Goal: Information Seeking & Learning: Learn about a topic

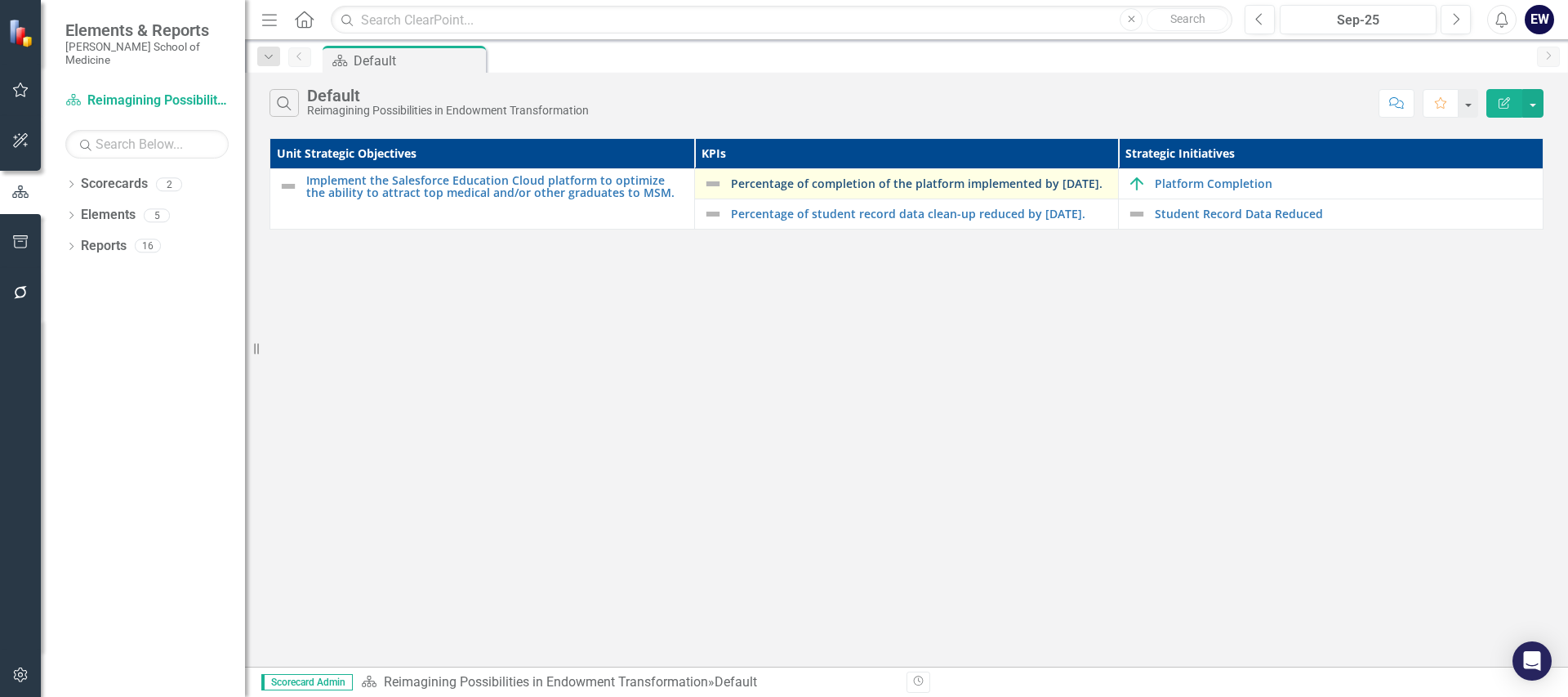
click at [784, 178] on link "Percentage of completion of the platform implemented by [DATE]." at bounding box center [921, 183] width 380 height 12
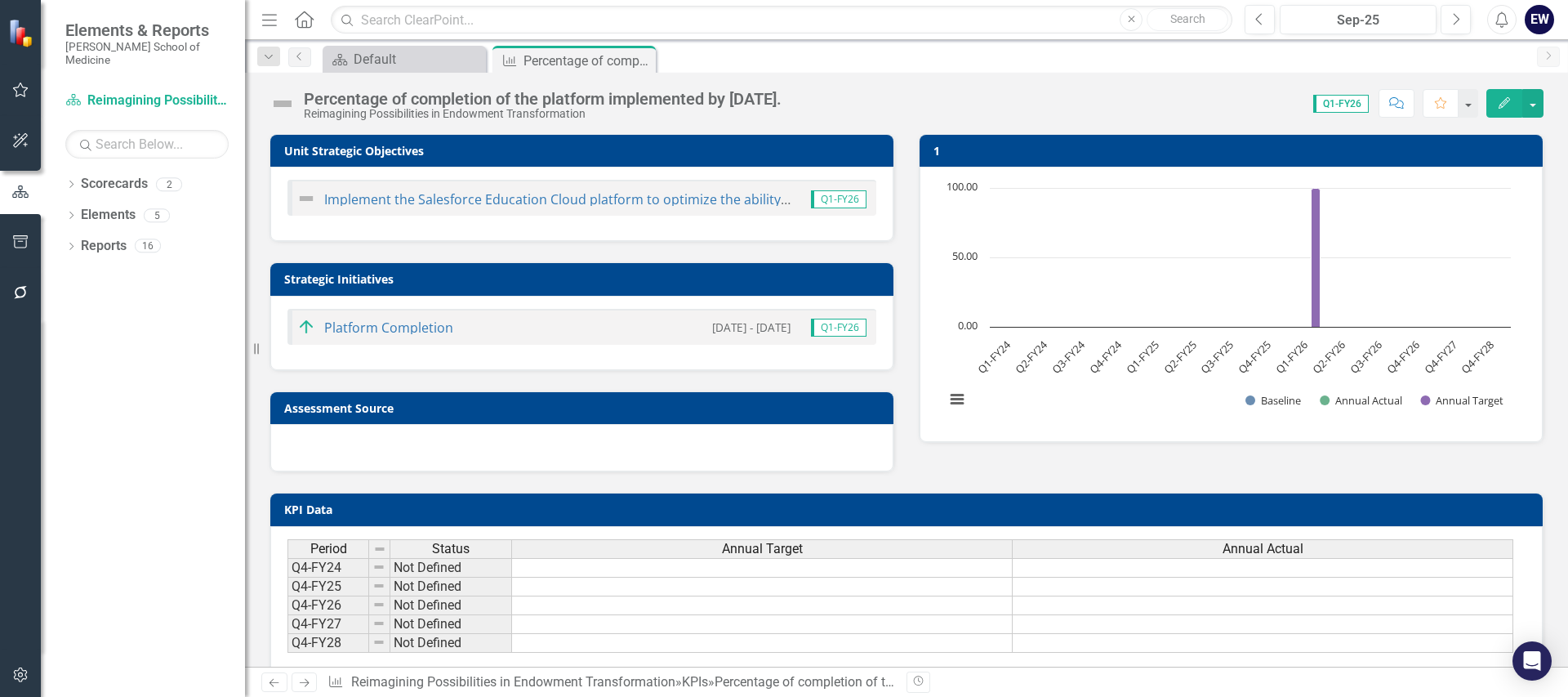
click at [1326, 102] on span "Q1-FY26" at bounding box center [1341, 103] width 55 height 18
click at [1537, 108] on button "button" at bounding box center [1533, 103] width 22 height 28
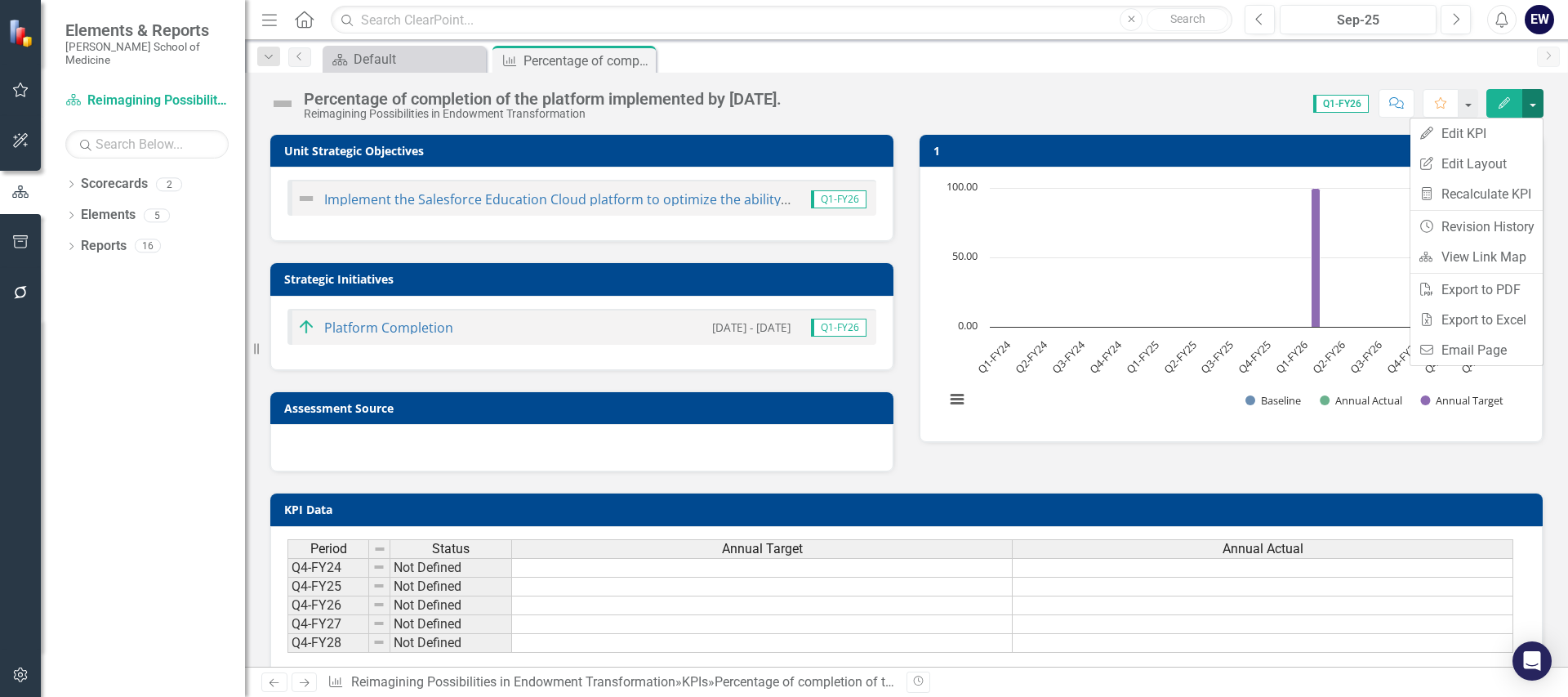
click at [1537, 108] on button "button" at bounding box center [1533, 103] width 22 height 28
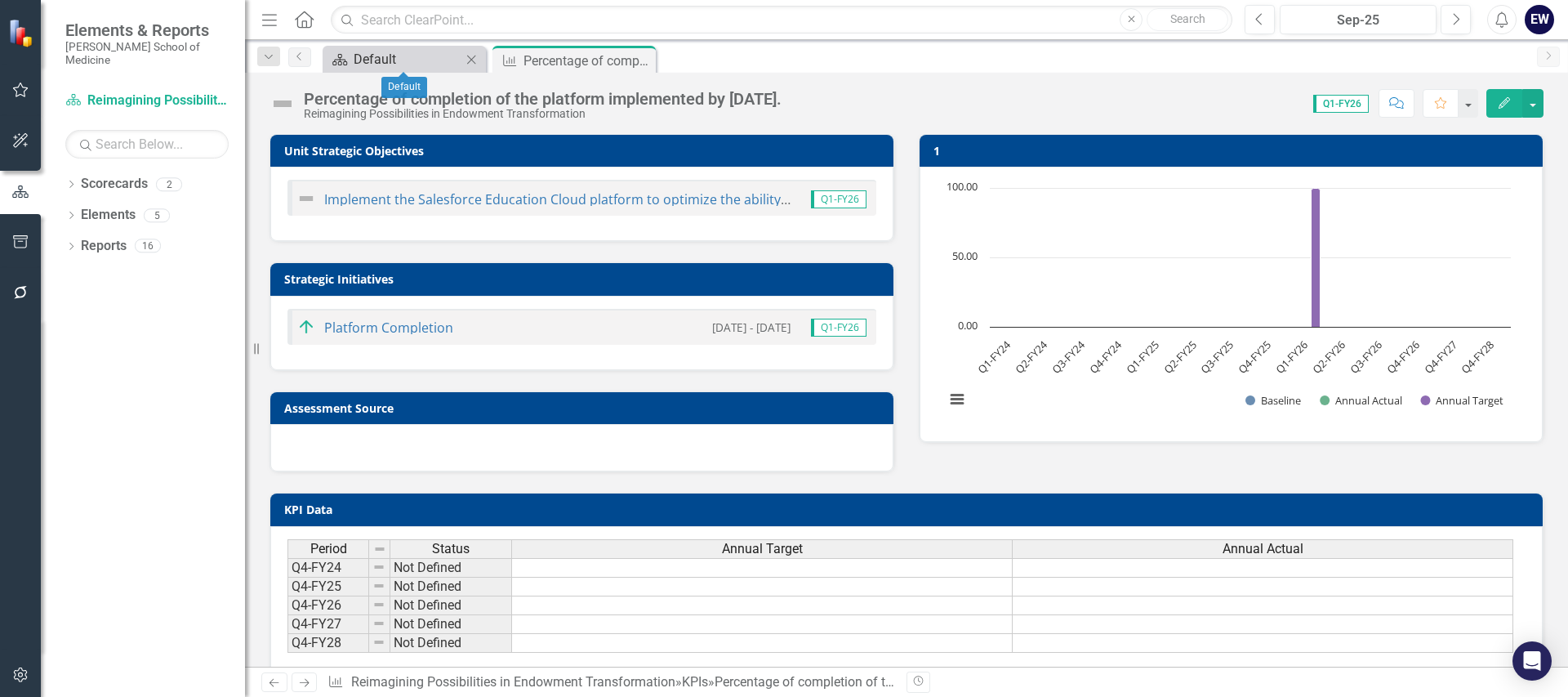
click at [413, 60] on div "Default" at bounding box center [407, 59] width 108 height 21
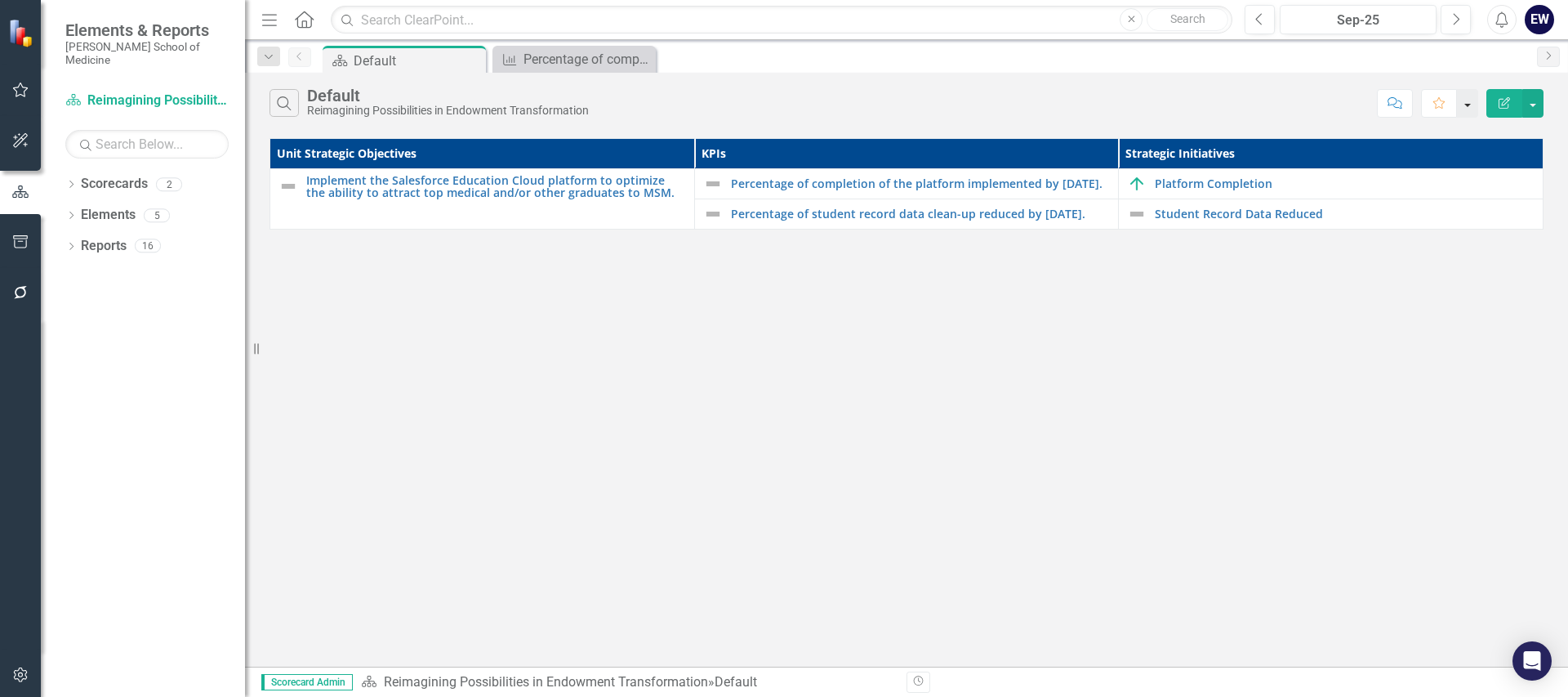
click at [1467, 108] on button "button" at bounding box center [1467, 103] width 22 height 28
click at [1529, 107] on button "button" at bounding box center [1533, 103] width 22 height 28
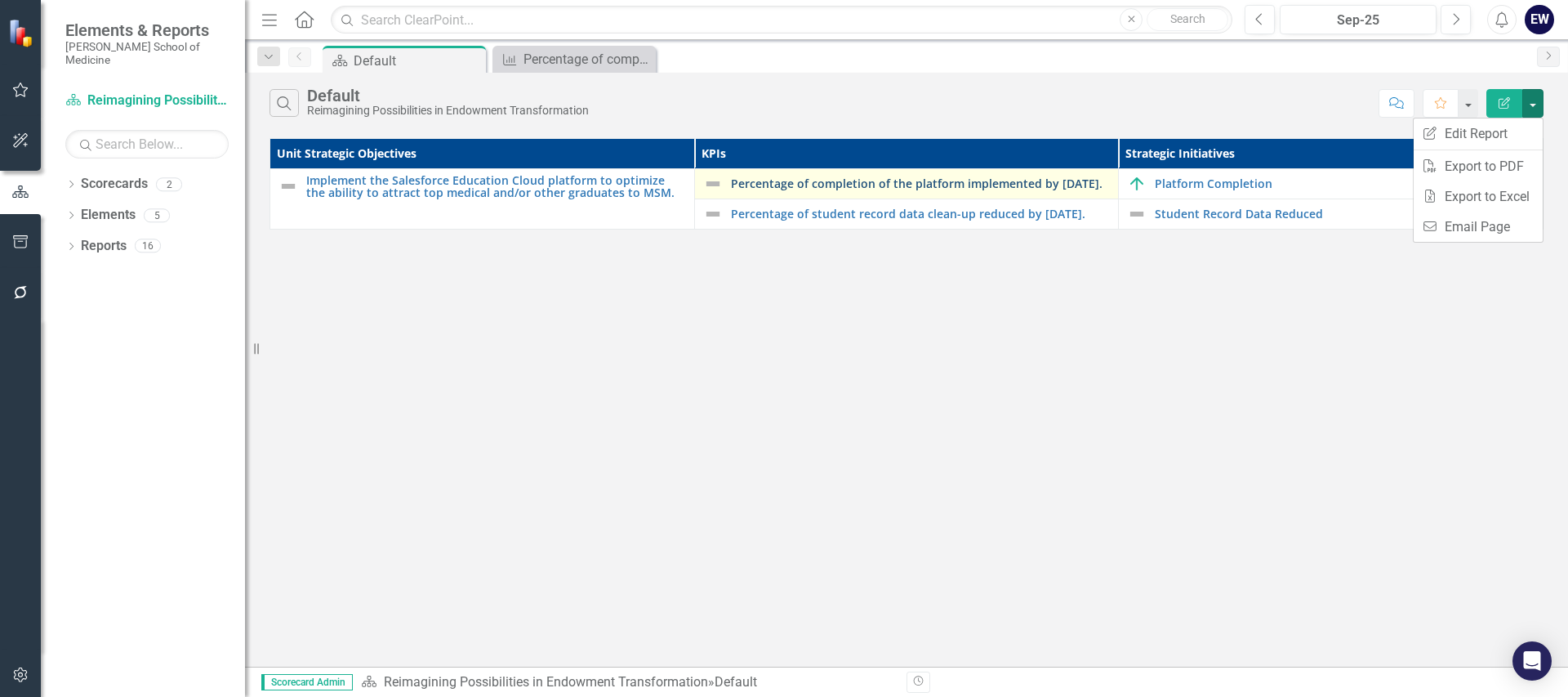
click at [775, 185] on link "Percentage of completion of the platform implemented by [DATE]." at bounding box center [921, 183] width 380 height 12
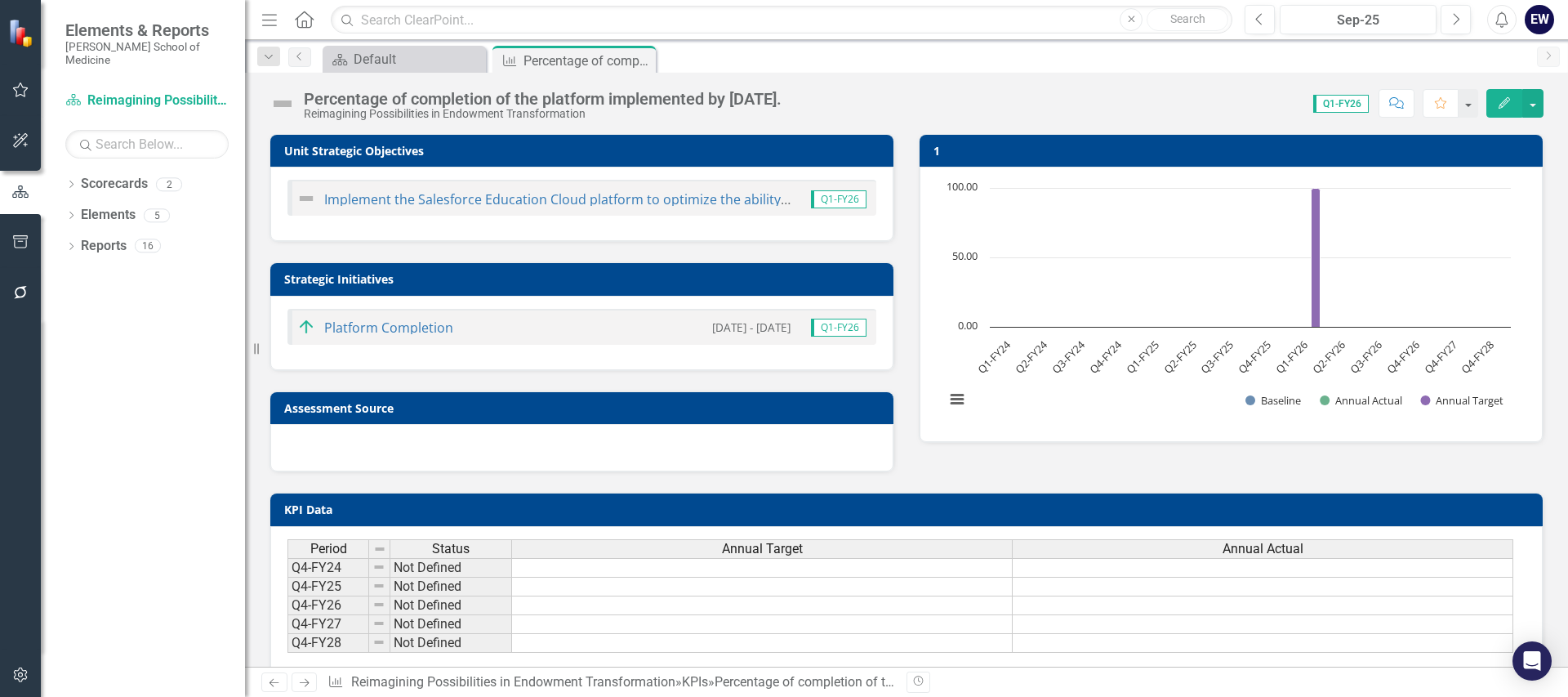
click at [1348, 101] on span "Q1-FY26" at bounding box center [1341, 103] width 55 height 18
click at [1543, 57] on icon "Next" at bounding box center [1548, 55] width 13 height 9
click at [1551, 57] on icon "Next" at bounding box center [1548, 55] width 13 height 9
click at [1532, 104] on button "button" at bounding box center [1533, 103] width 22 height 28
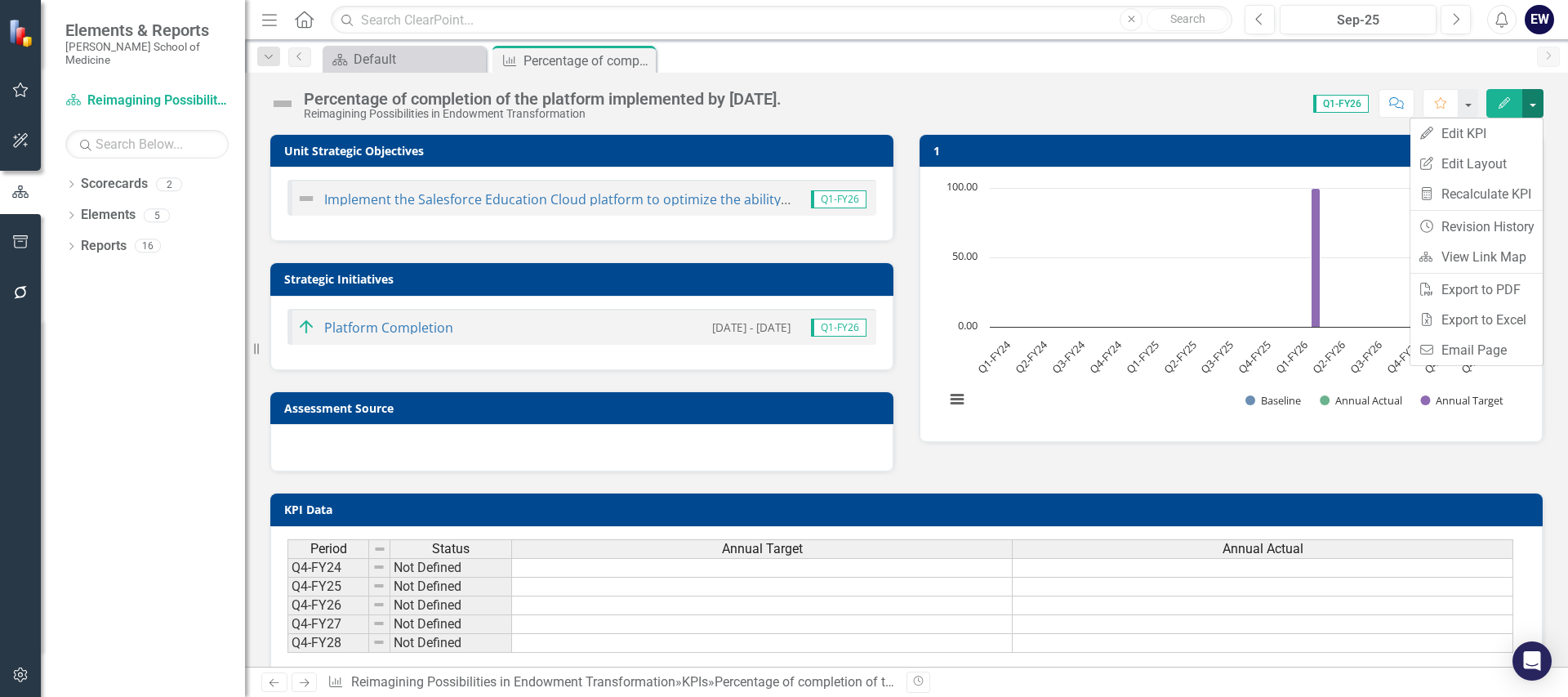
click at [1532, 104] on button "button" at bounding box center [1533, 103] width 22 height 28
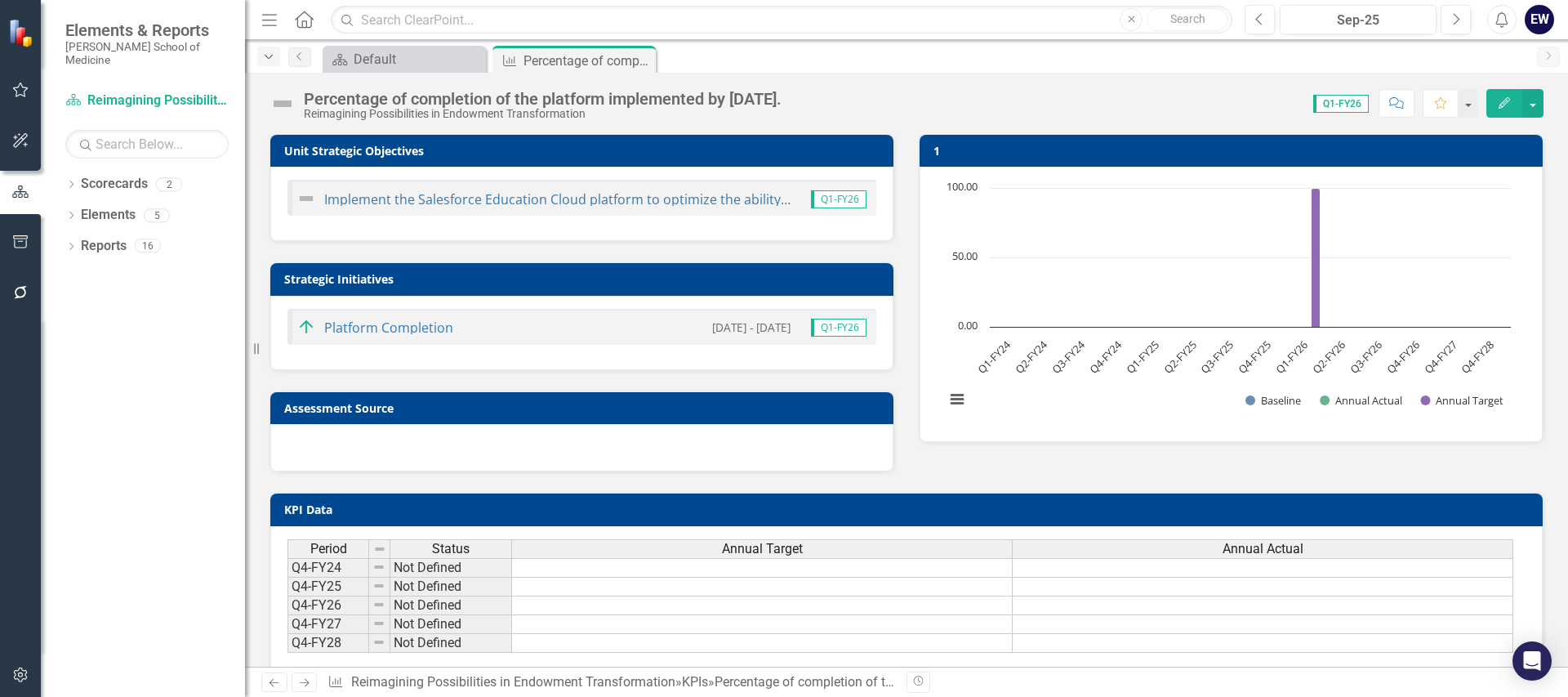
click at [264, 50] on div "Dropdown" at bounding box center [269, 56] width 23 height 20
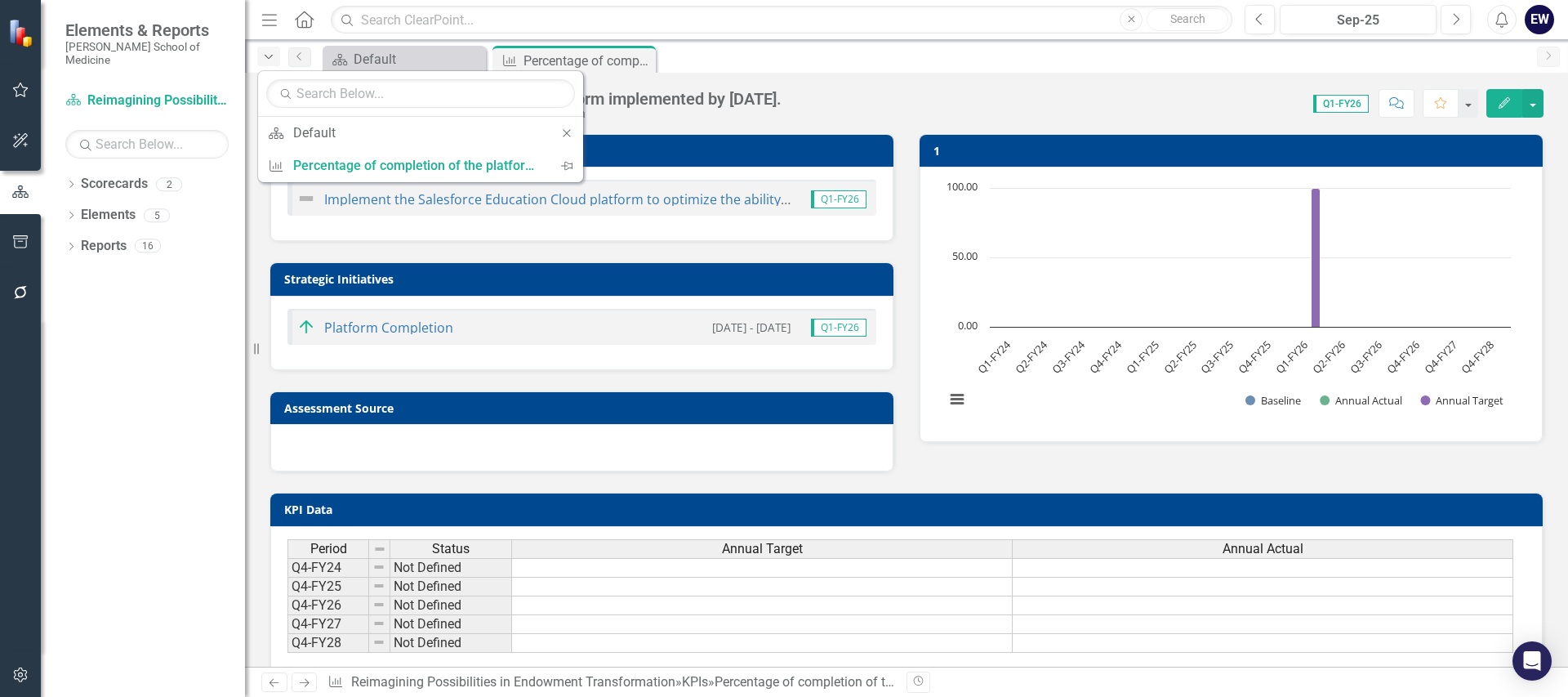
click at [264, 50] on div "Dropdown" at bounding box center [269, 56] width 23 height 20
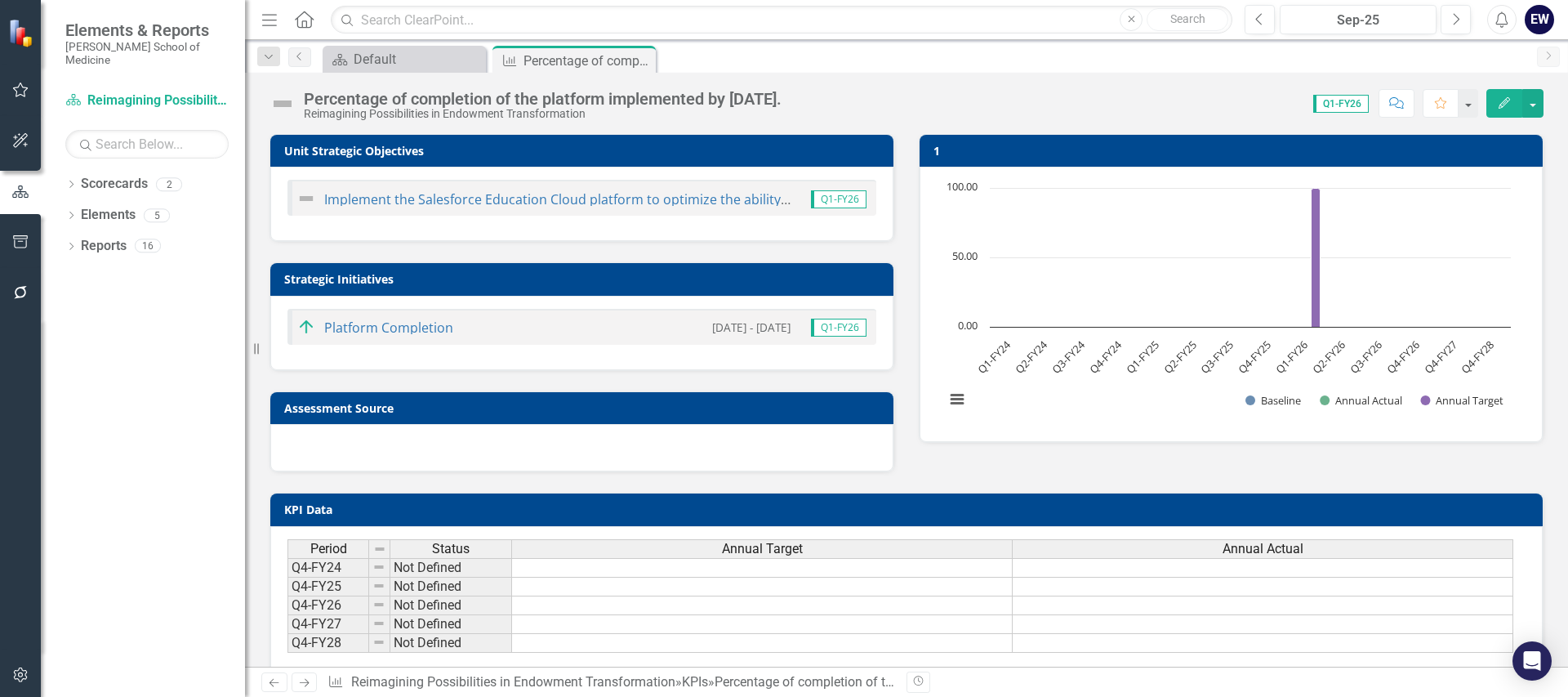
click at [1329, 97] on span "Q1-FY26" at bounding box center [1341, 103] width 55 height 18
click at [1449, 23] on button "Next" at bounding box center [1456, 19] width 30 height 29
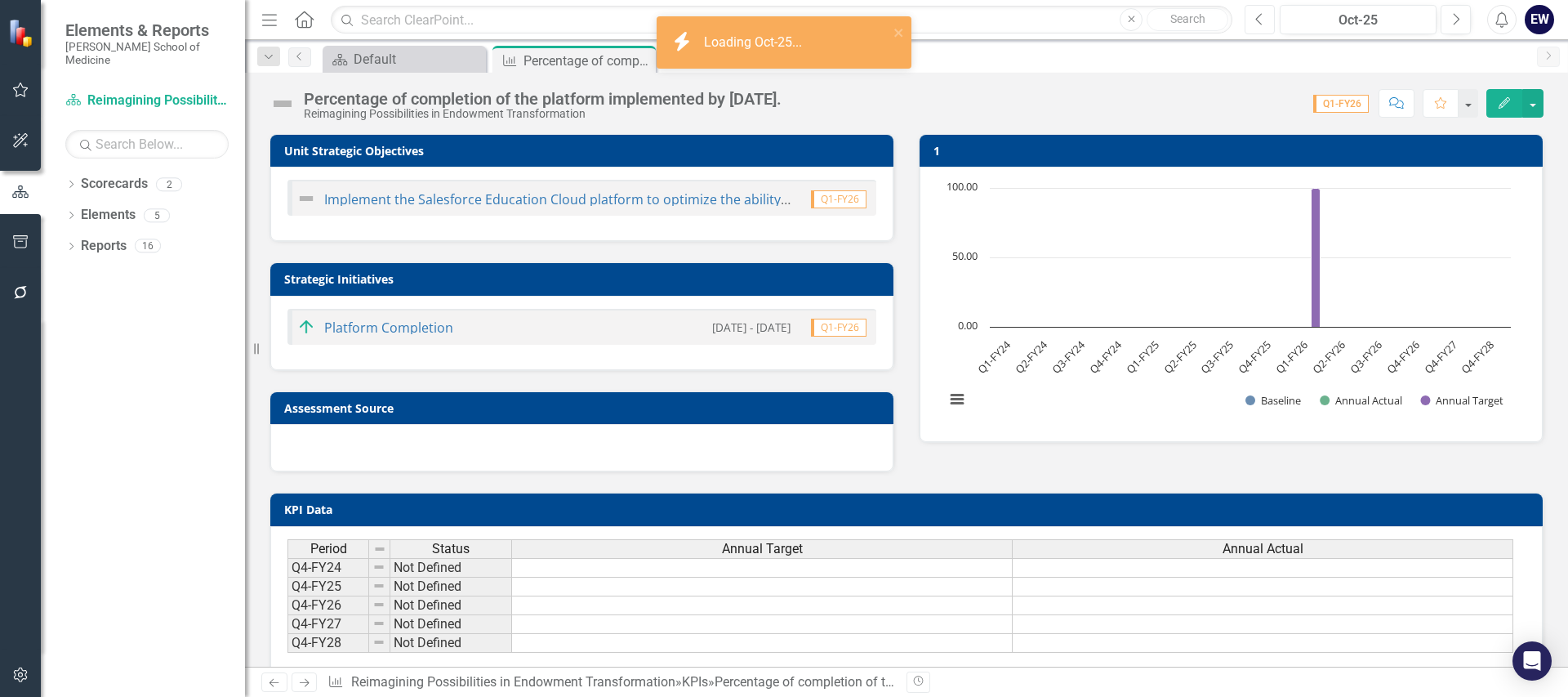
click at [1260, 20] on icon "Previous" at bounding box center [1260, 20] width 9 height 15
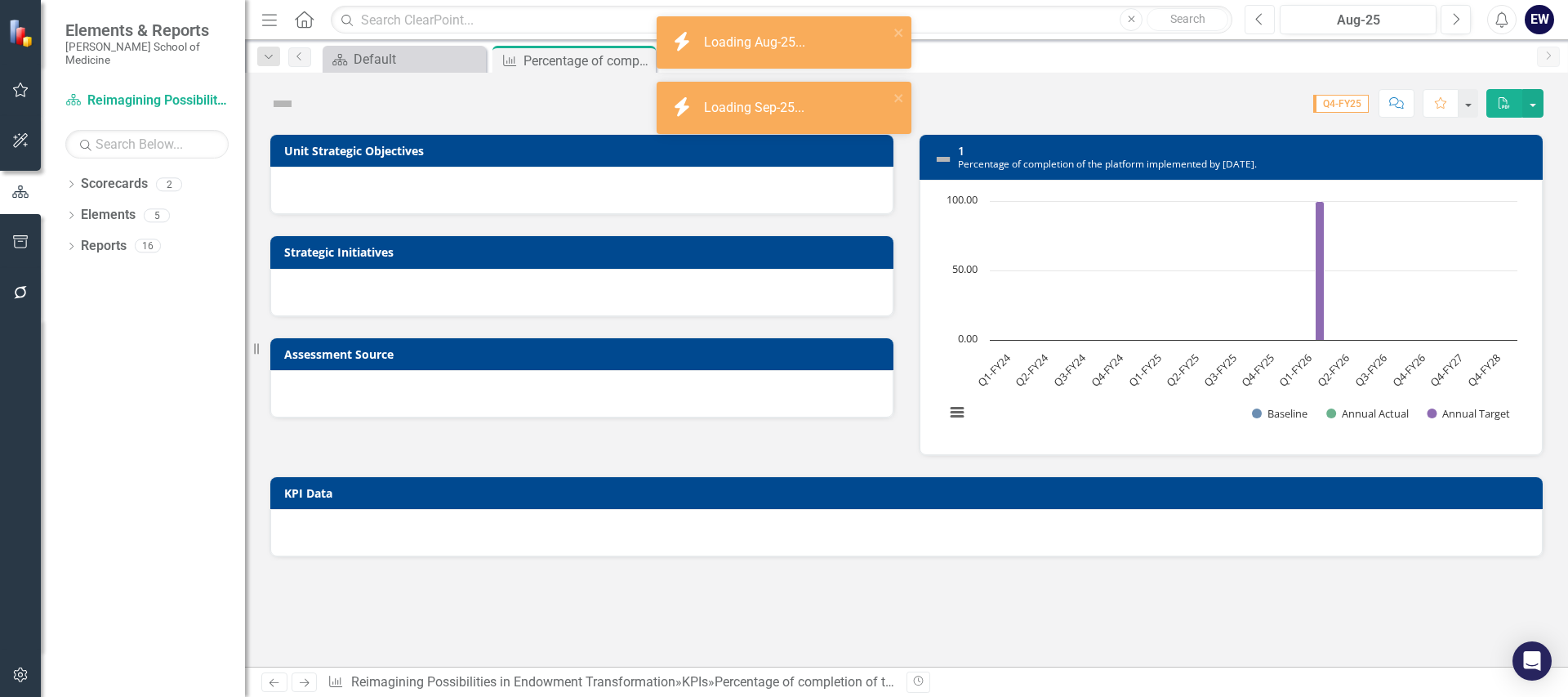
click at [1260, 20] on icon "Previous" at bounding box center [1260, 20] width 9 height 15
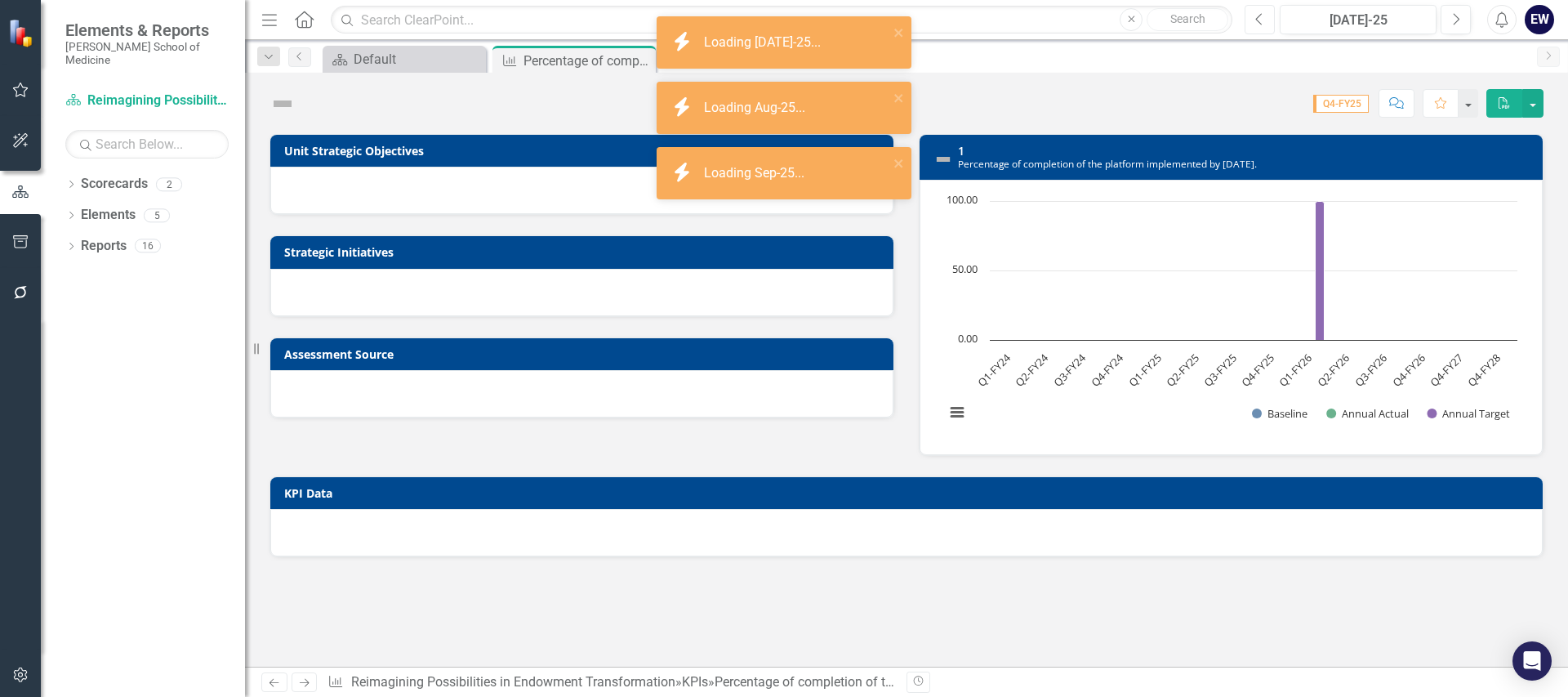
click at [1260, 20] on icon "Previous" at bounding box center [1260, 20] width 9 height 15
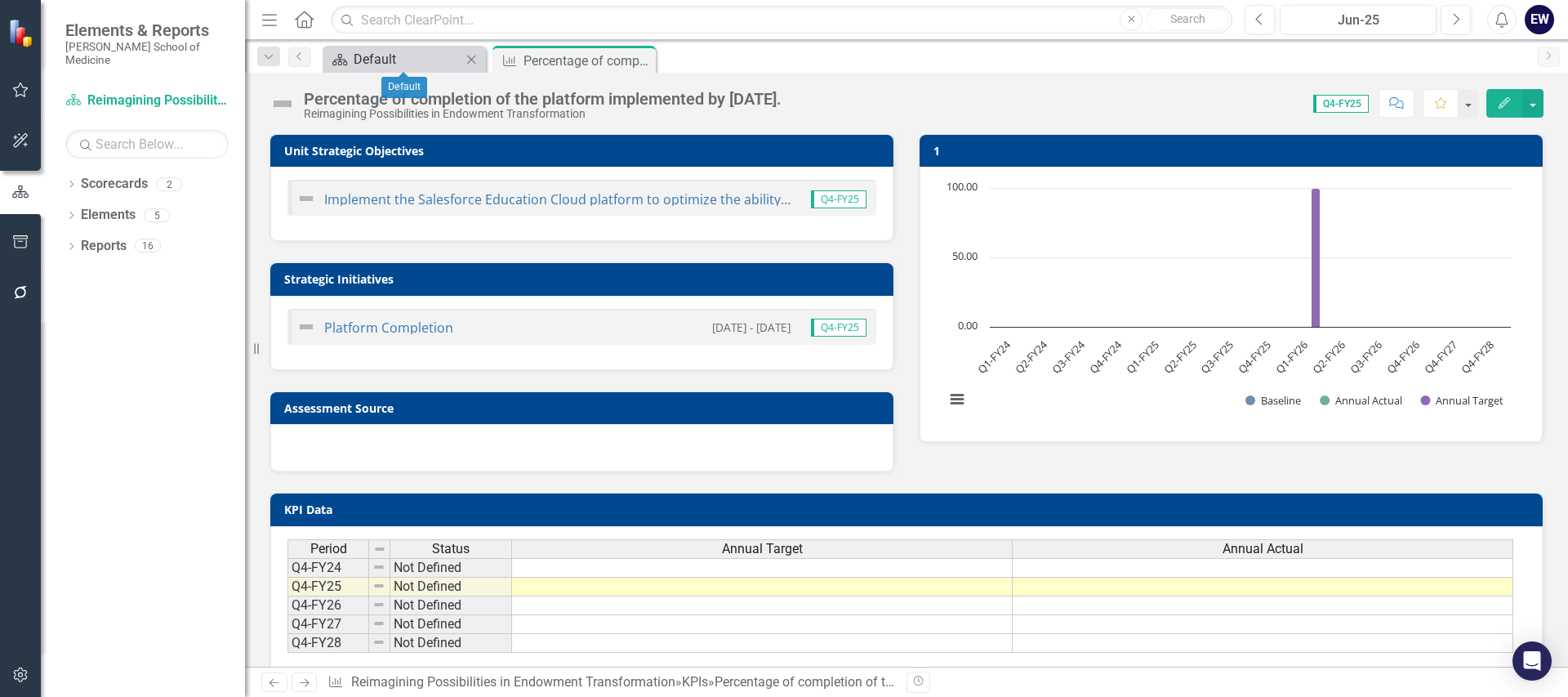
click at [414, 68] on div "Default" at bounding box center [407, 59] width 108 height 21
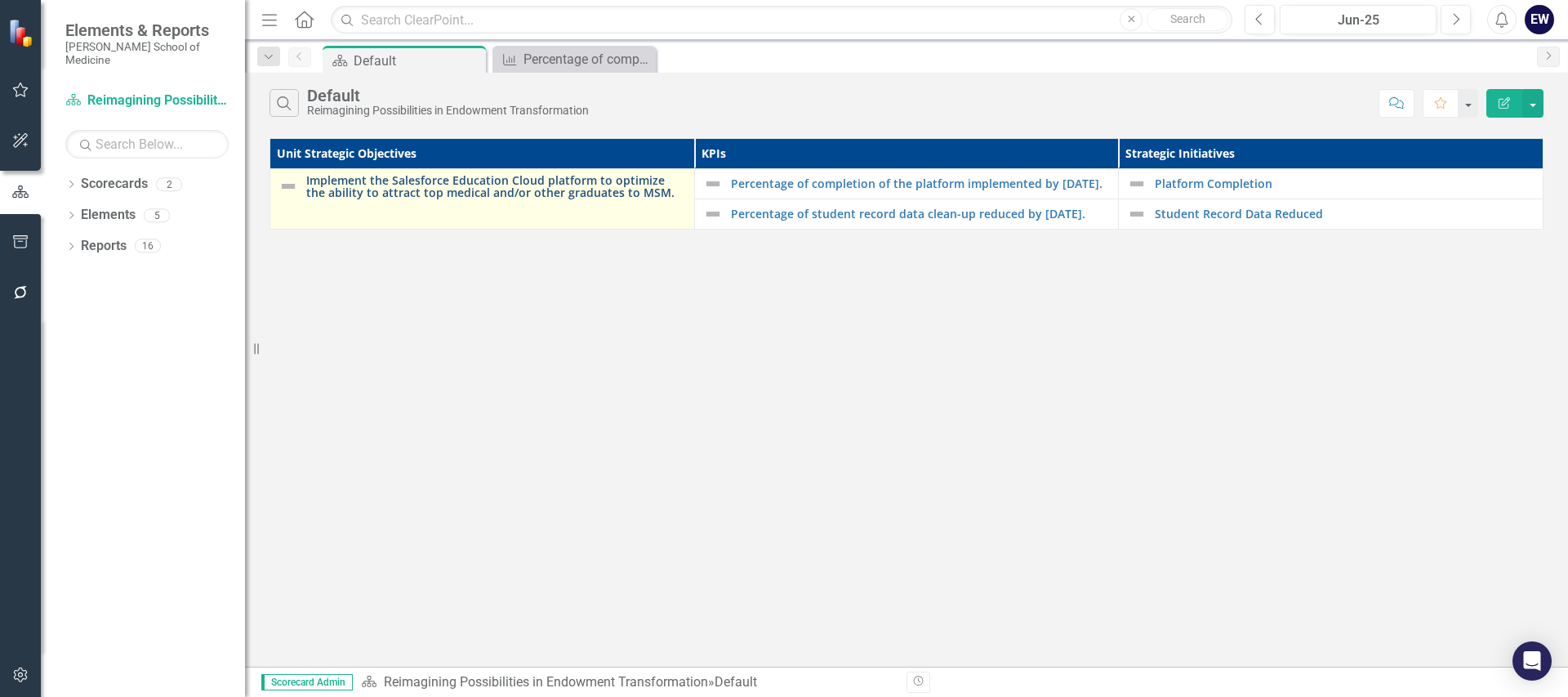
click at [521, 183] on link "Implement the Salesforce Education Cloud platform to optimize the ability to at…" at bounding box center [496, 186] width 380 height 25
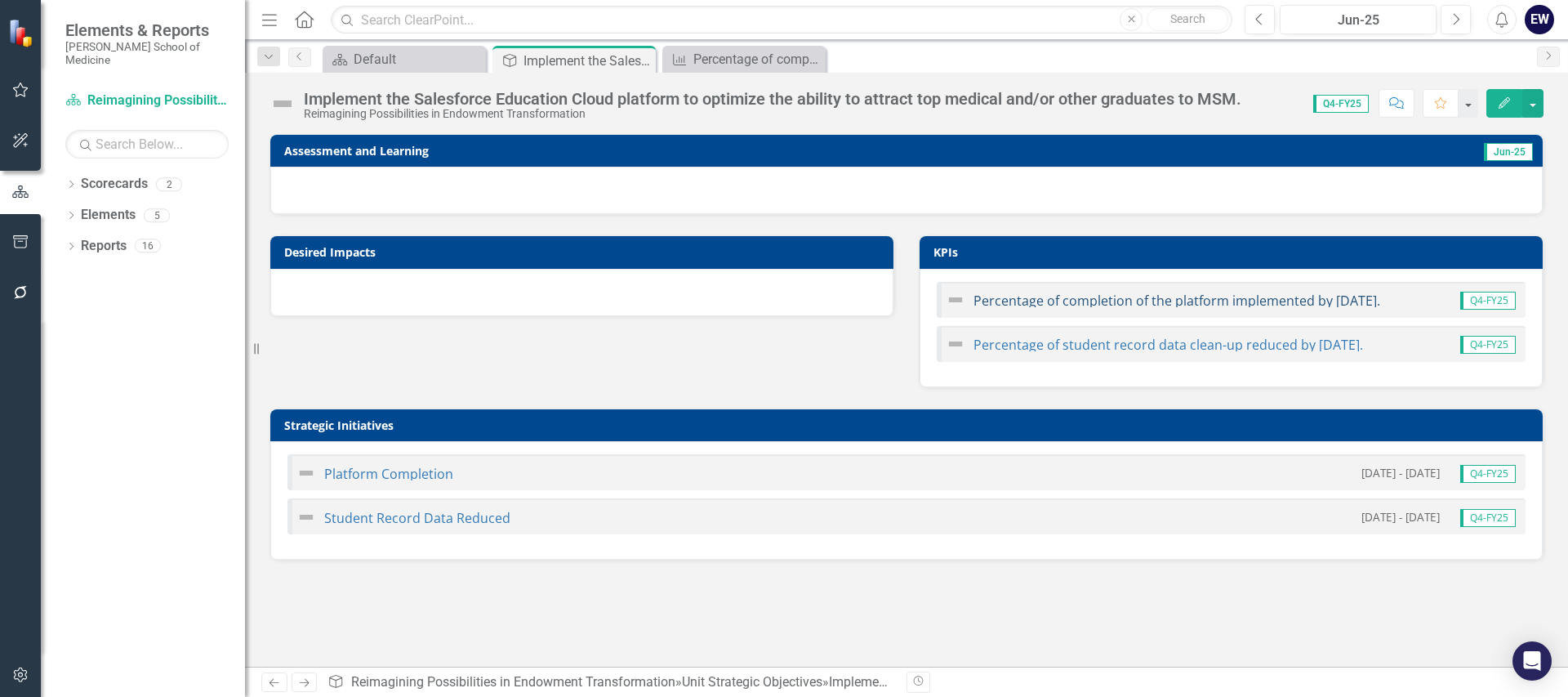
click at [1126, 302] on link "Percentage of completion of the platform implemented by [DATE]." at bounding box center [1176, 300] width 407 height 18
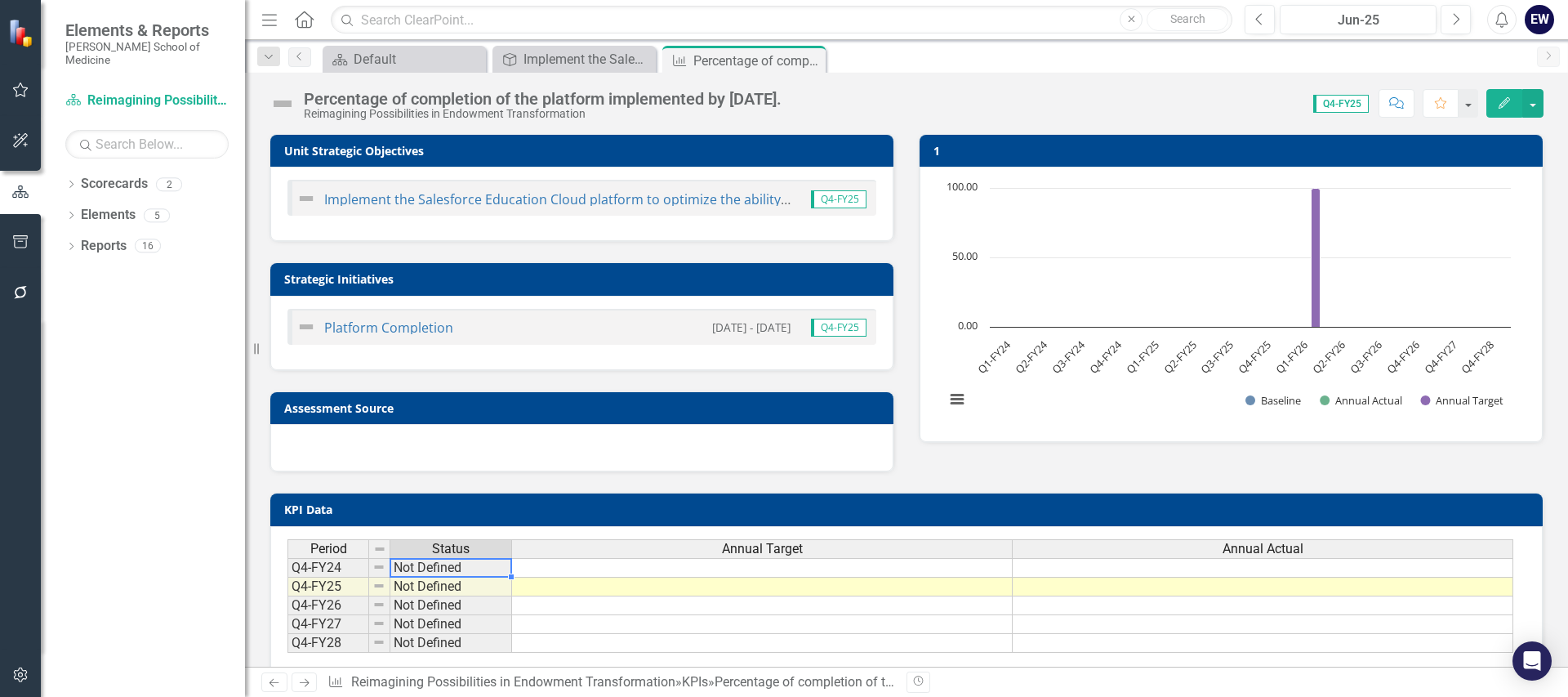
click at [287, 575] on div "Period Status Q4-FY24 Not Defined Q4-FY25 Not Defined Q4-FY26 Not Defined Q4-FY…" at bounding box center [287, 596] width 0 height 114
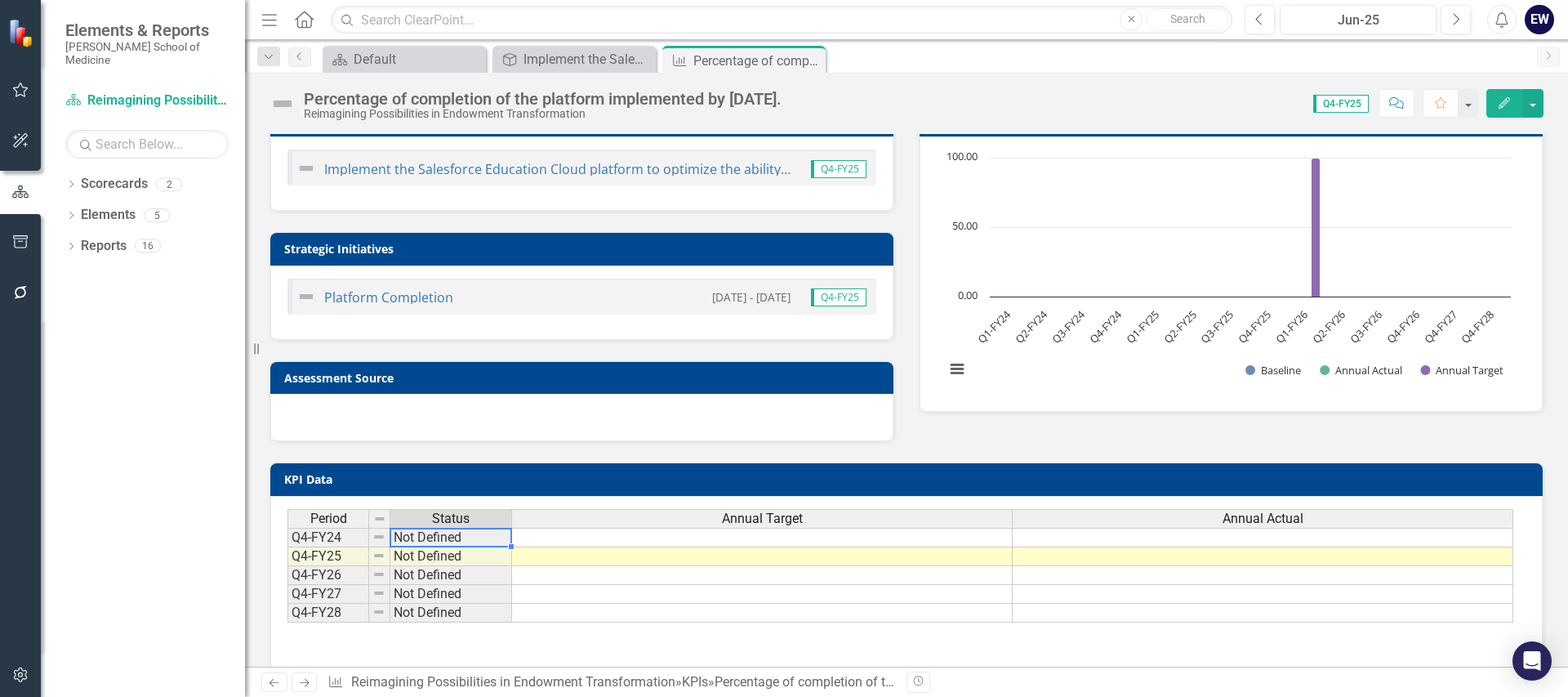
scroll to position [78, 0]
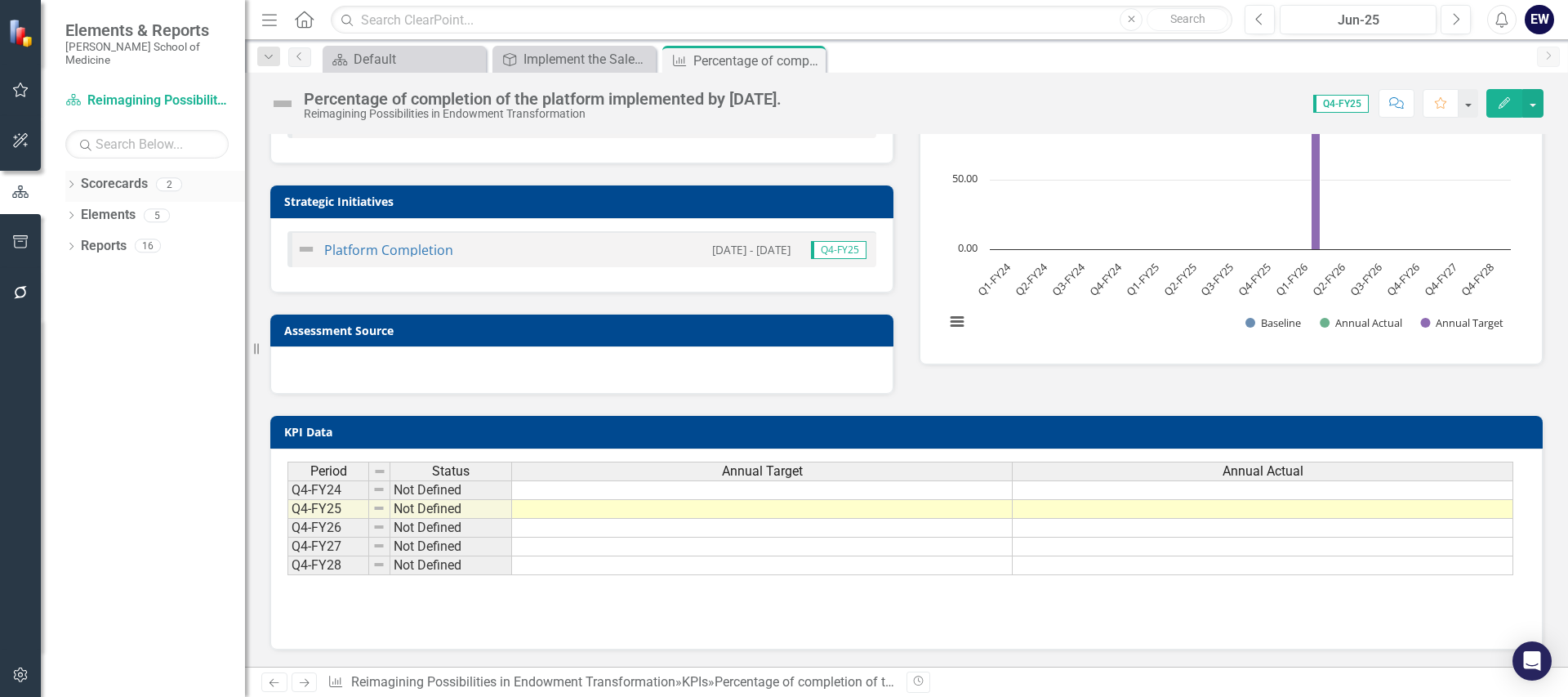
click at [123, 177] on link "Scorecards" at bounding box center [114, 184] width 67 height 19
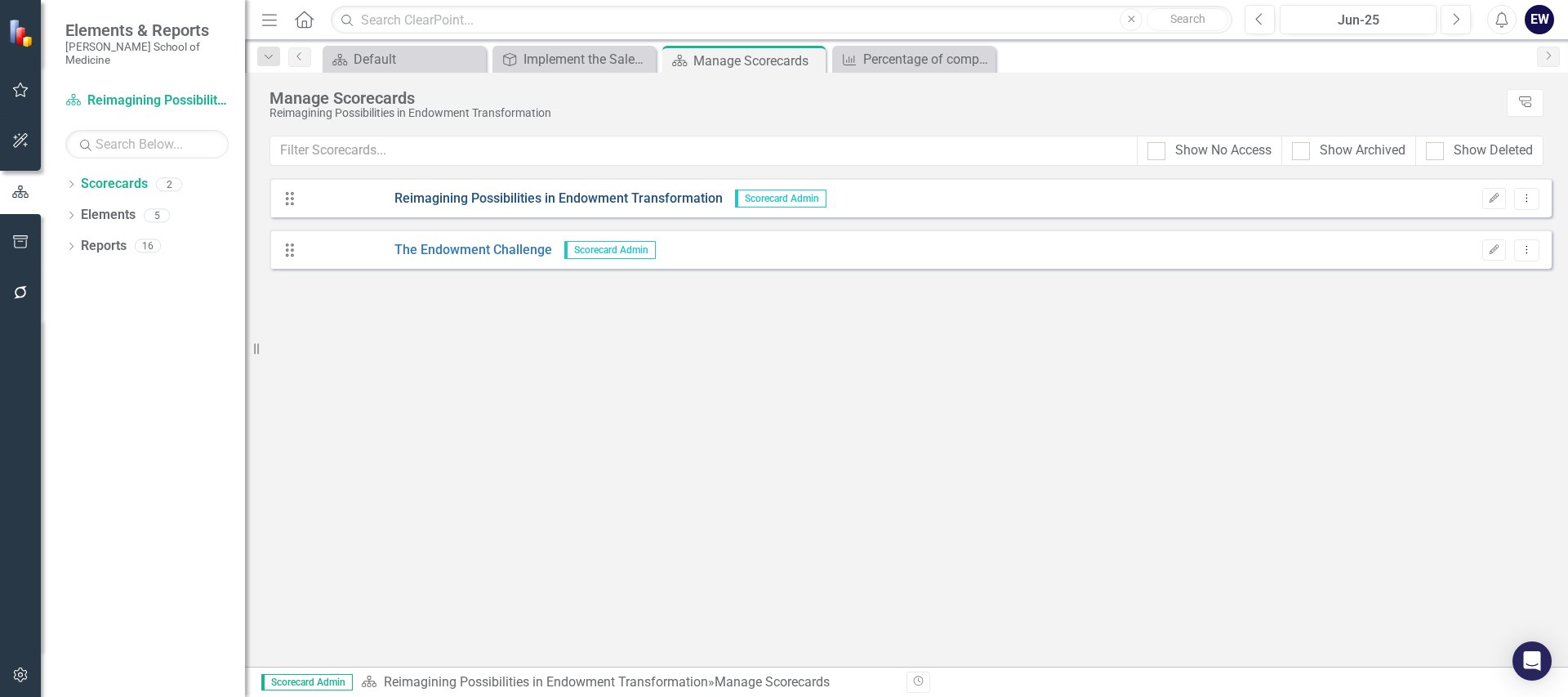
click at [581, 196] on link "Reimagining Possibilities in Endowment Transformation" at bounding box center [513, 199] width 418 height 19
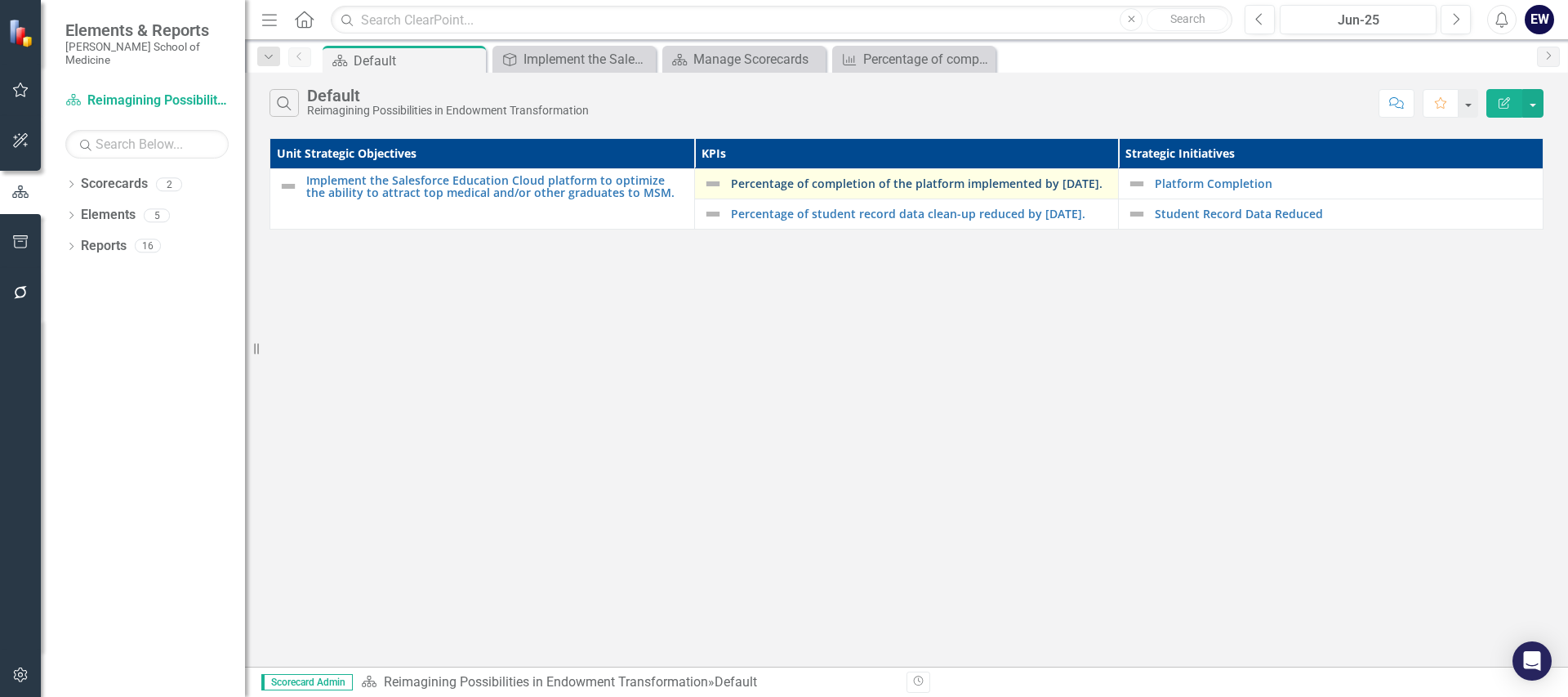
click at [802, 190] on link "Percentage of completion of the platform implemented by [DATE]." at bounding box center [921, 183] width 380 height 12
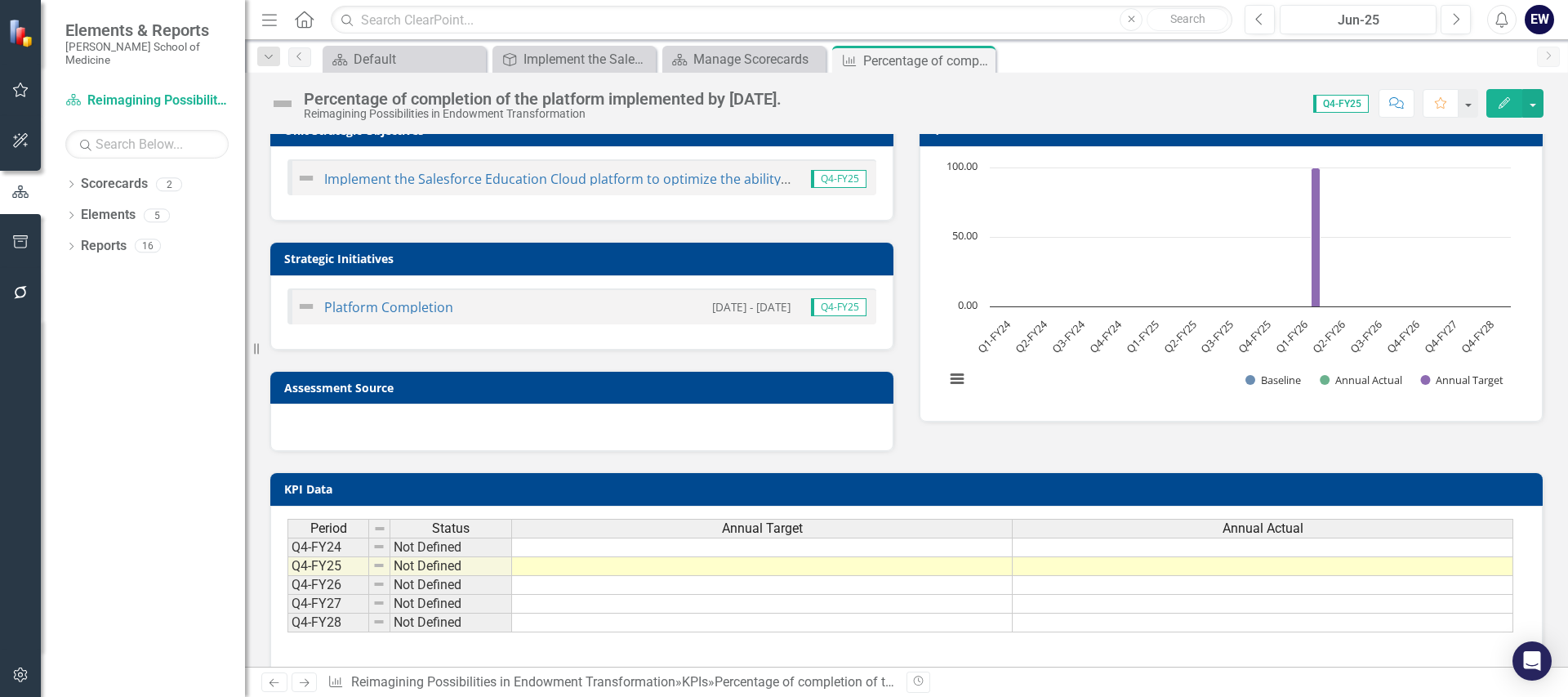
scroll to position [78, 0]
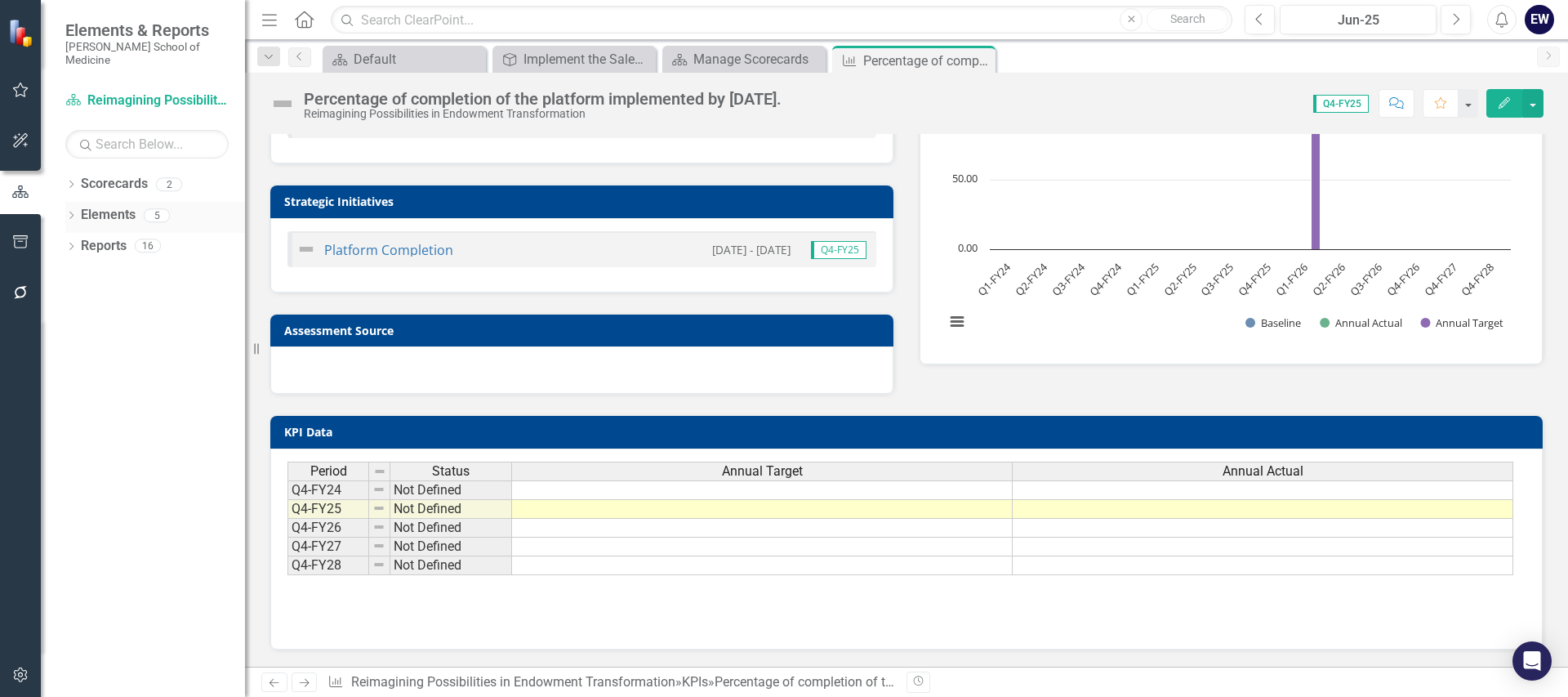
click at [129, 206] on link "Elements" at bounding box center [108, 215] width 54 height 19
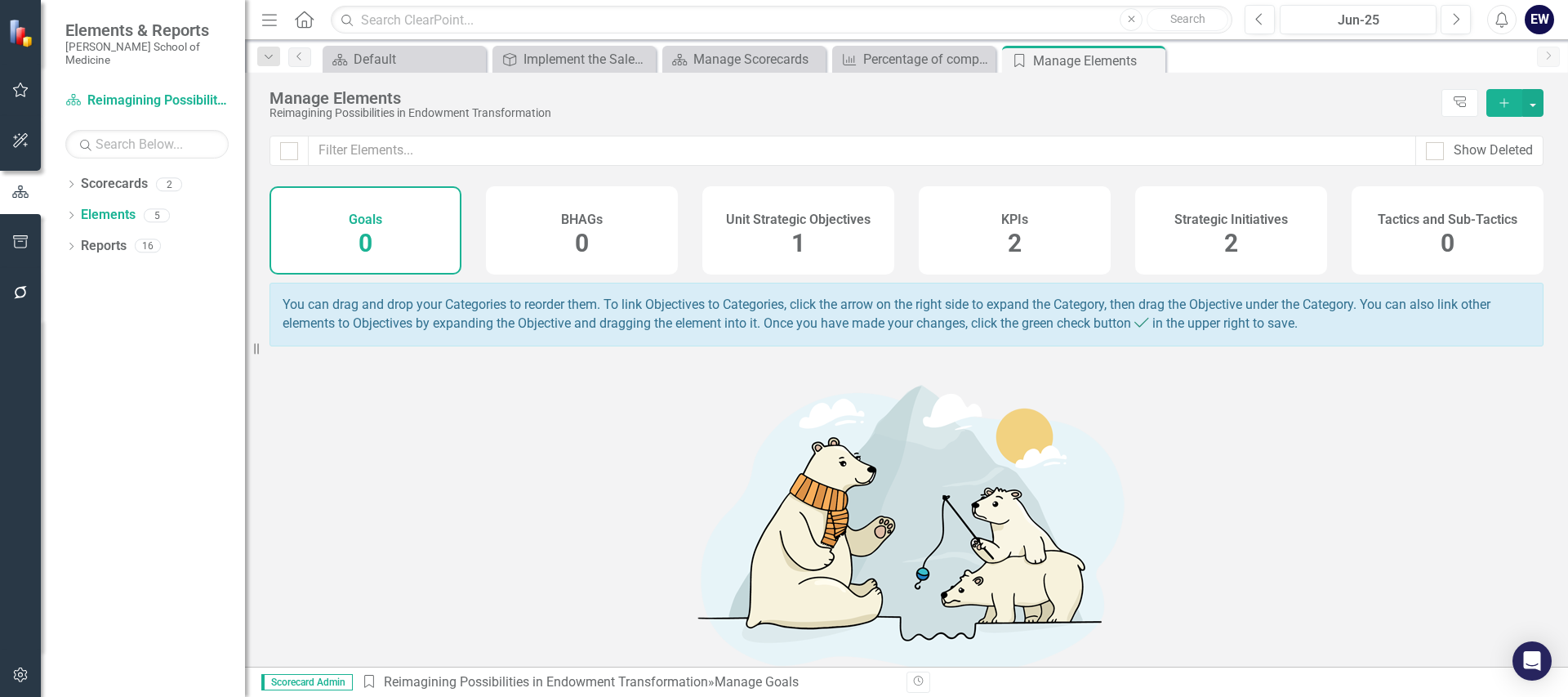
click at [812, 223] on h4 "Unit Strategic Objectives" at bounding box center [799, 220] width 145 height 15
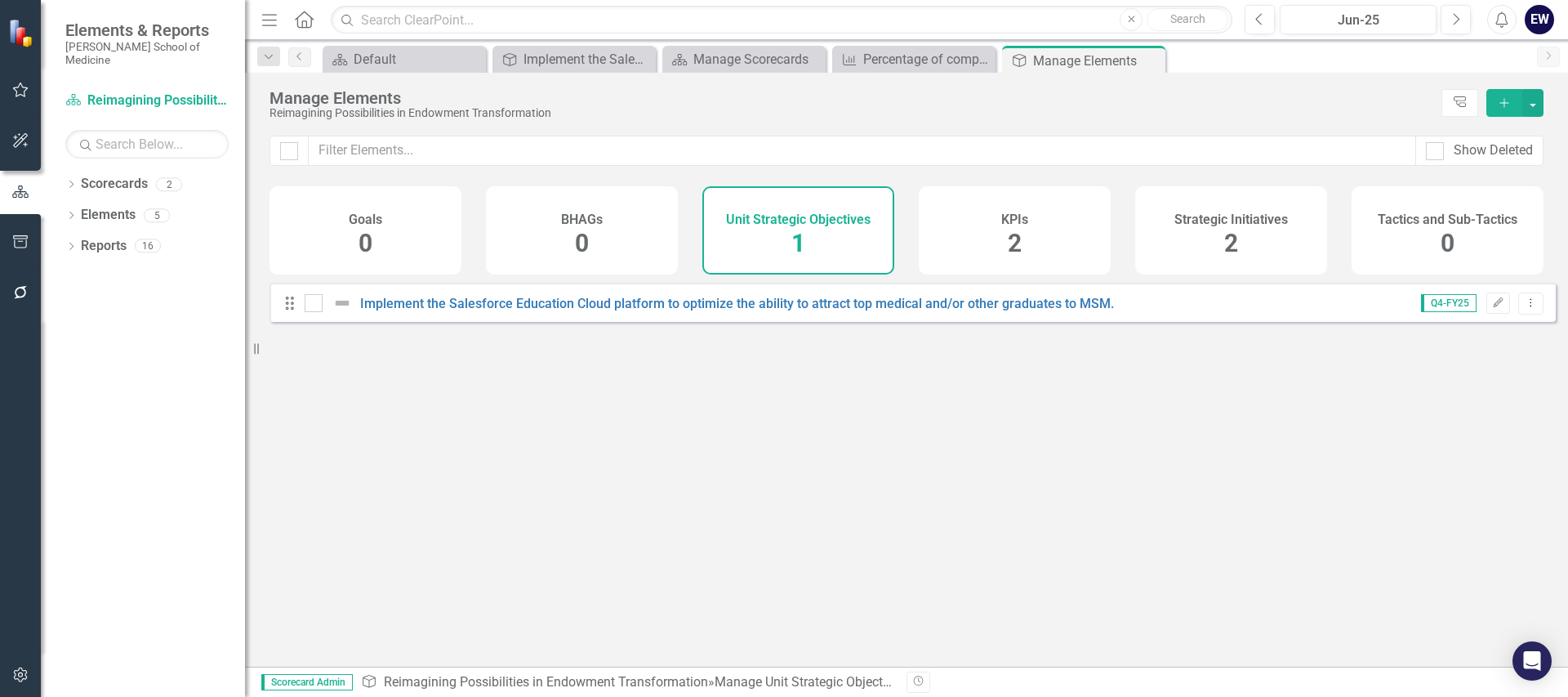
click at [1035, 228] on div "KPIs 2" at bounding box center [1015, 230] width 192 height 88
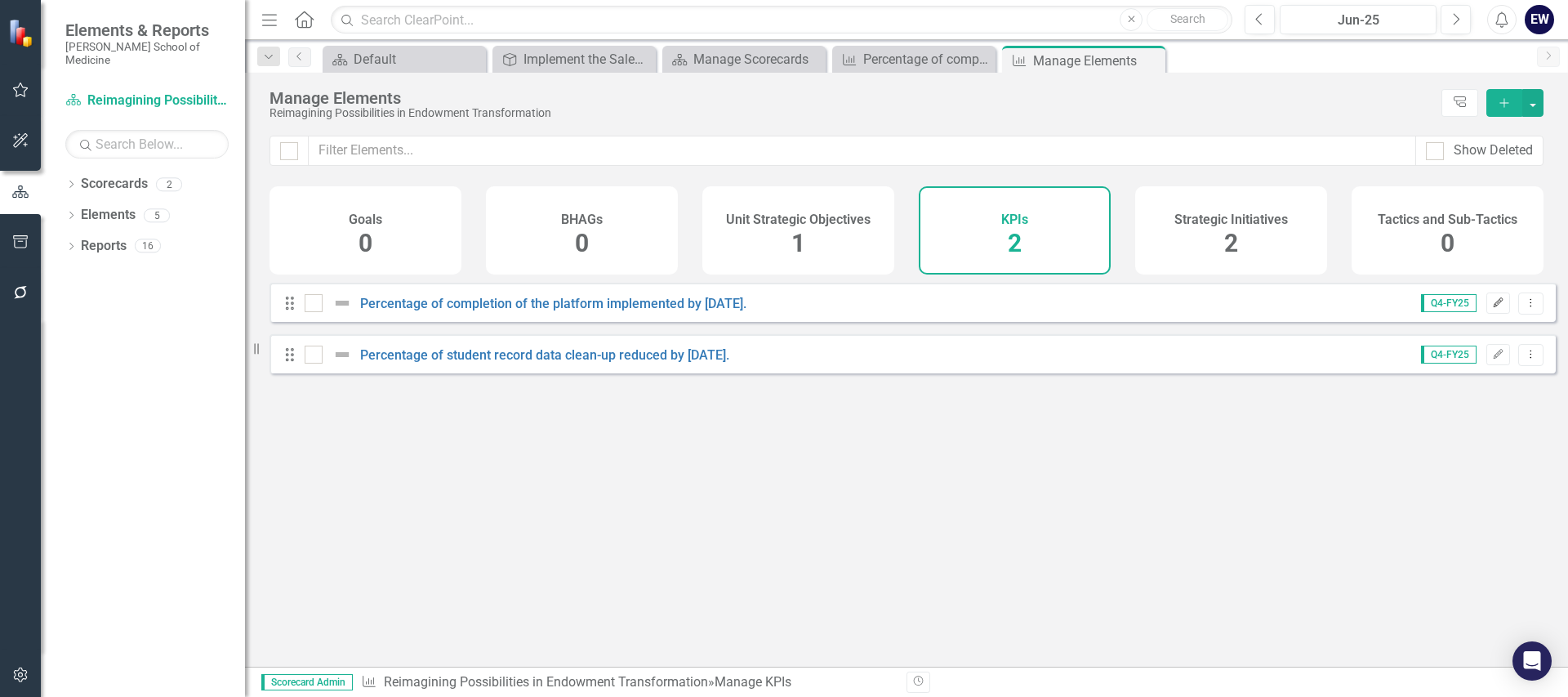
click at [1494, 314] on button "Edit" at bounding box center [1498, 302] width 23 height 22
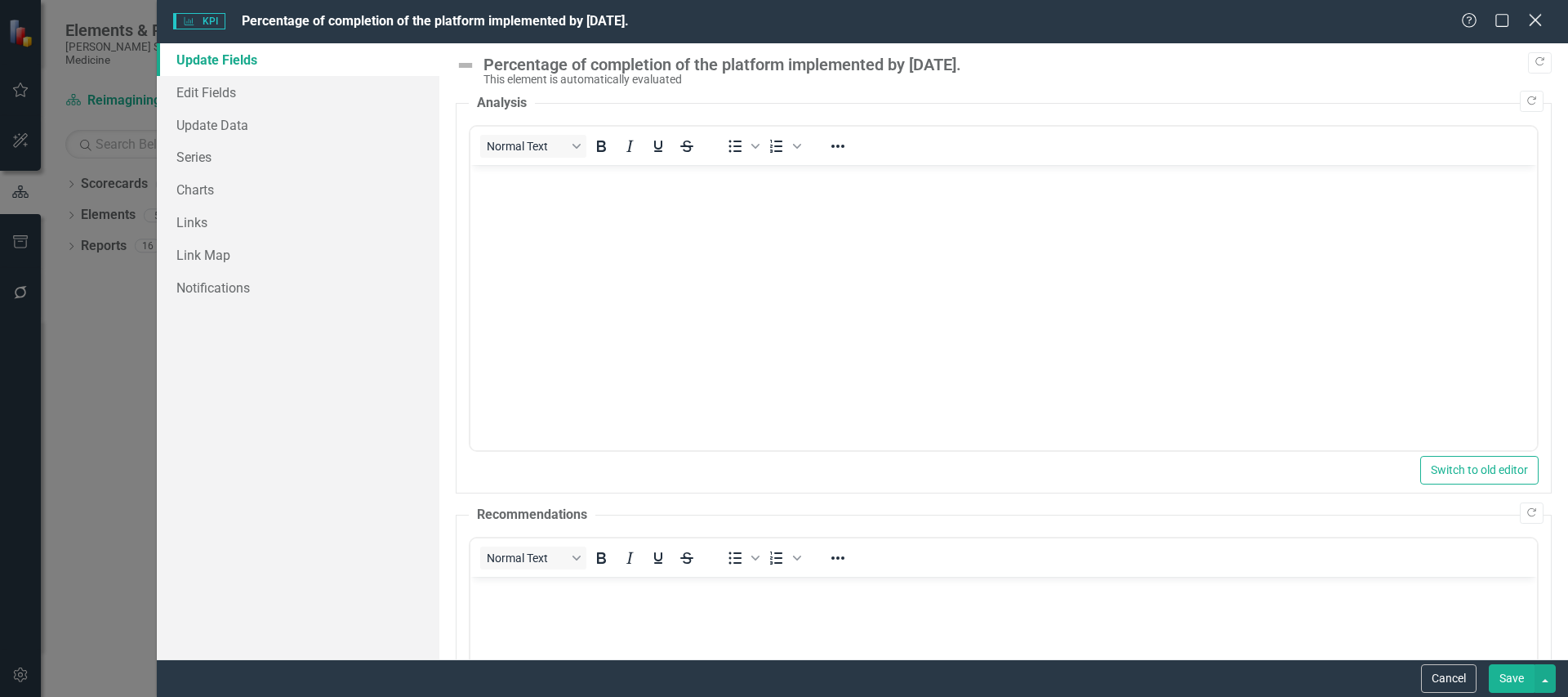
click at [1539, 28] on div "Close" at bounding box center [1535, 21] width 21 height 22
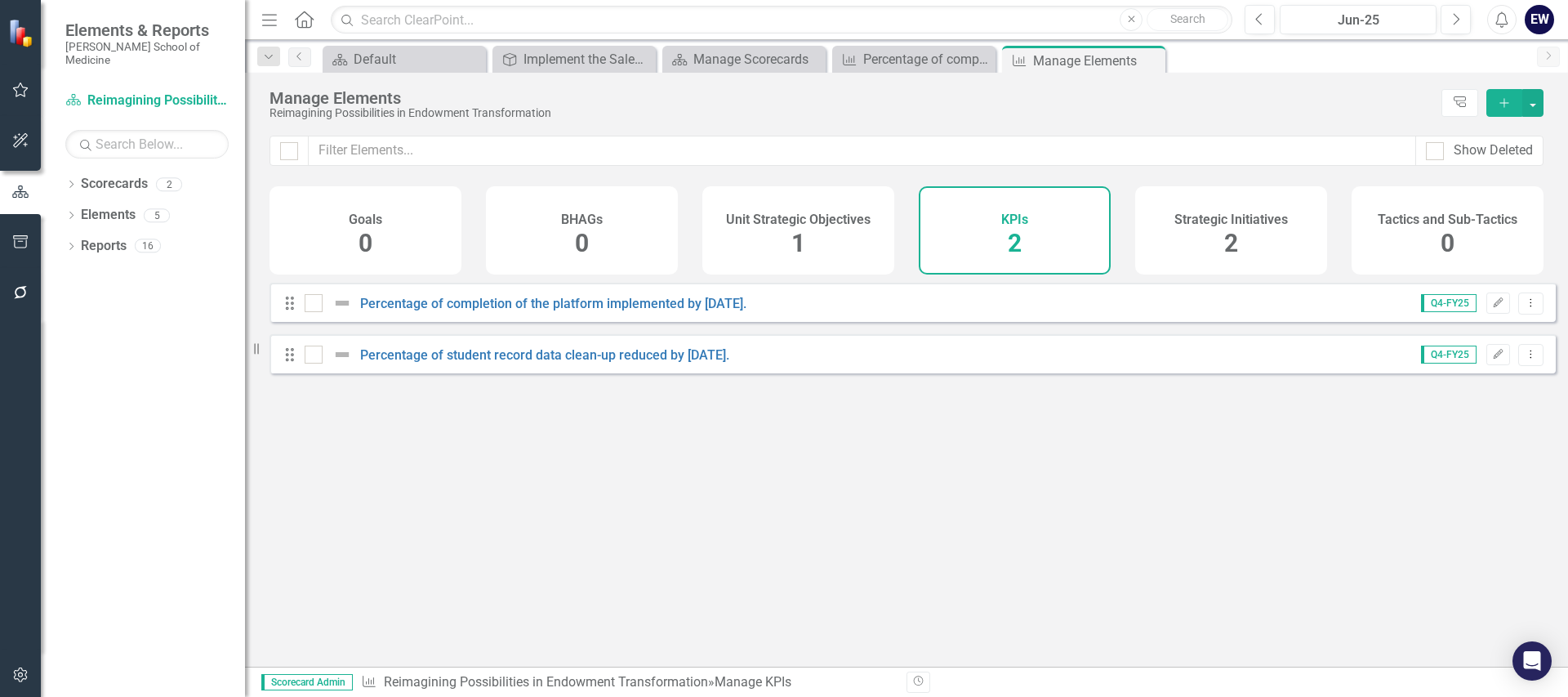
click at [1266, 256] on div "Strategic Initiatives 2" at bounding box center [1232, 230] width 192 height 88
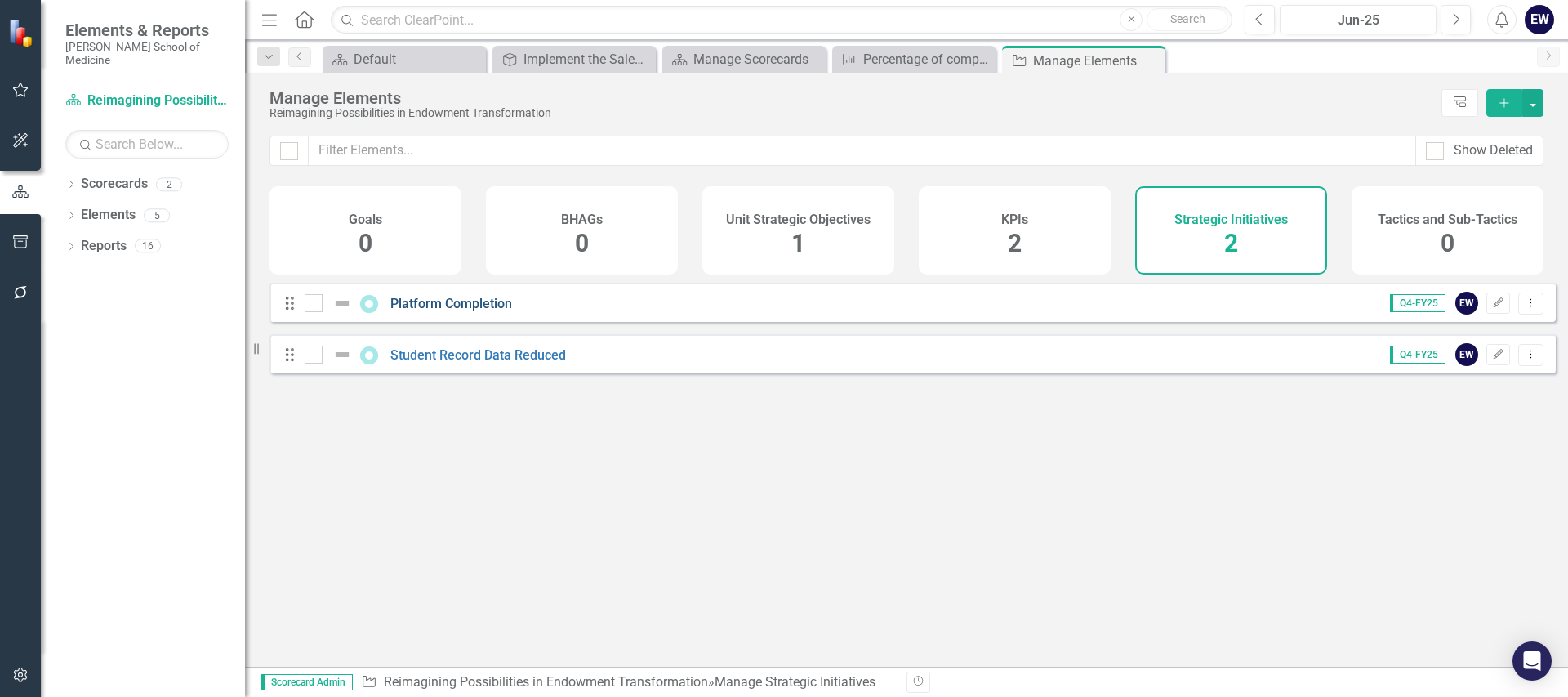
click at [446, 311] on link "Platform Completion" at bounding box center [452, 303] width 122 height 16
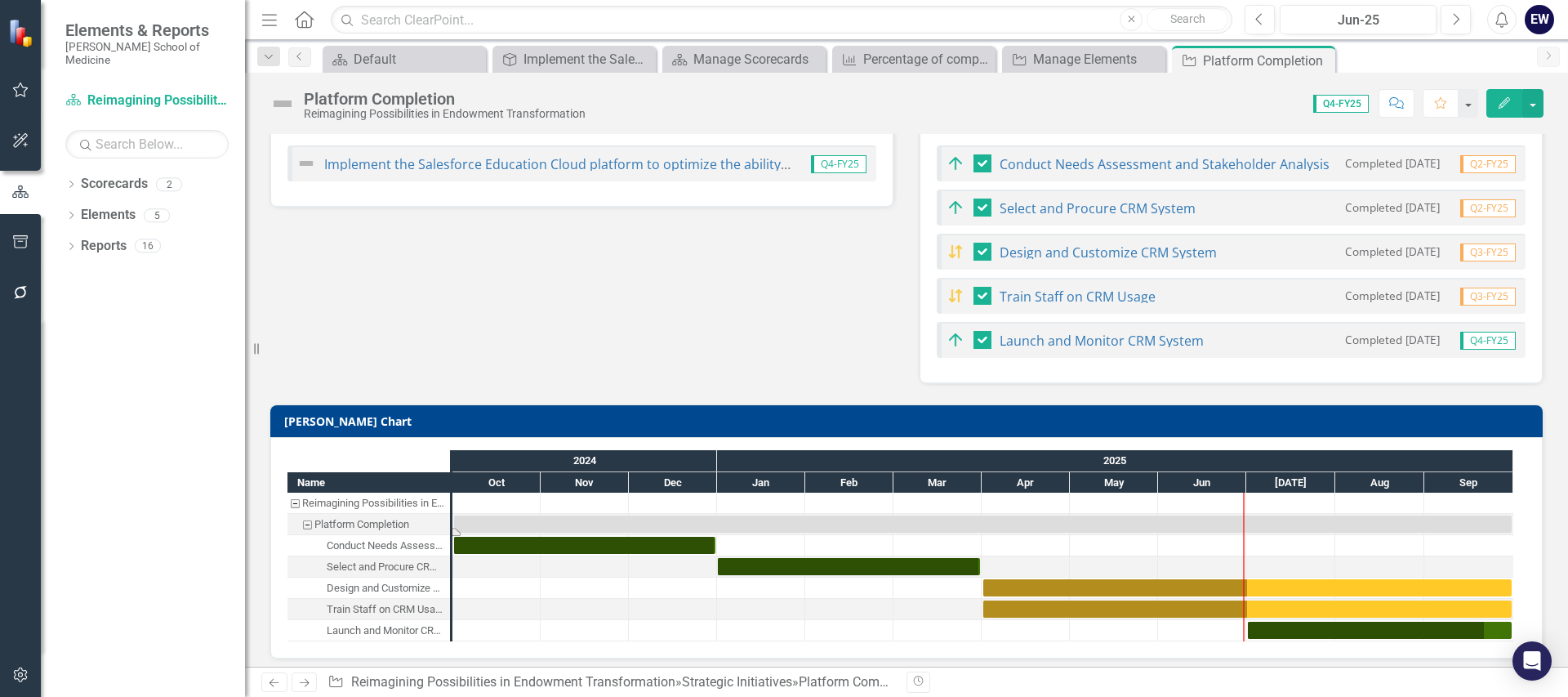
scroll to position [354, 0]
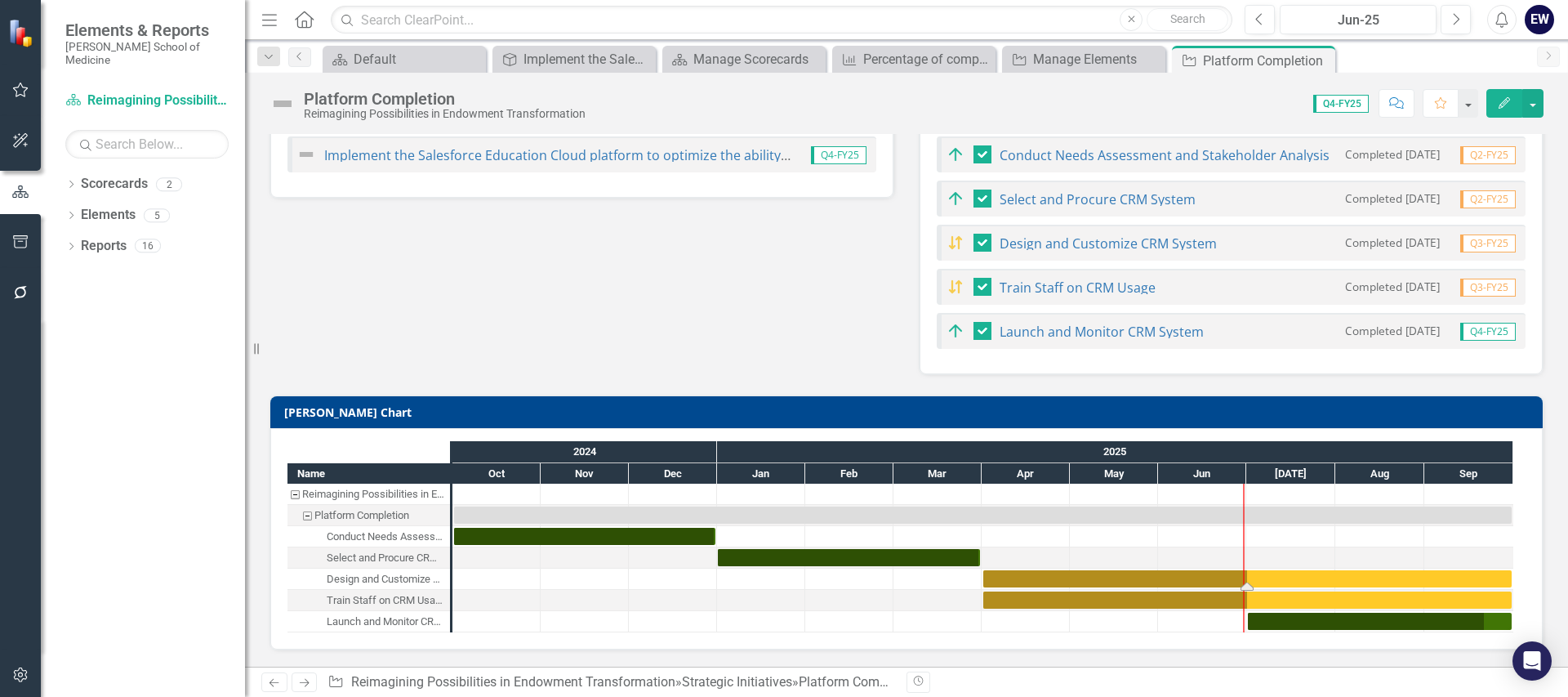
click at [1280, 579] on div "Task: Start date: 2025-04-01 End date: 2025-09-30" at bounding box center [1248, 579] width 529 height 17
click at [1080, 330] on link "Launch and Monitor CRM System" at bounding box center [1101, 331] width 204 height 18
